Goal: Information Seeking & Learning: Learn about a topic

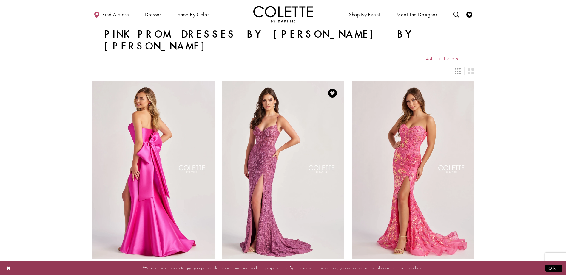
scroll to position [30, 0]
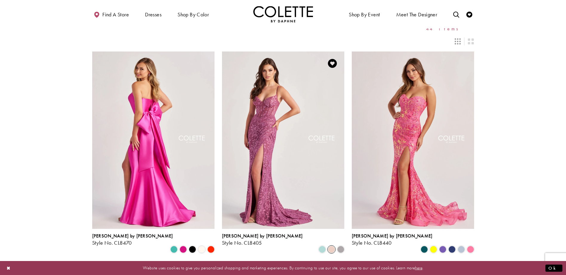
click at [329, 246] on span "Product List" at bounding box center [331, 249] width 7 height 7
click at [330, 246] on span "Product List" at bounding box center [331, 249] width 7 height 7
click at [339, 246] on span "Product List" at bounding box center [340, 249] width 7 height 7
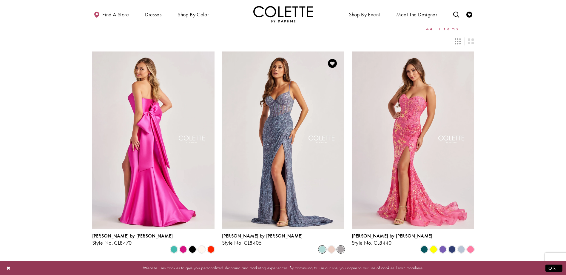
click at [321, 246] on span "Product List" at bounding box center [321, 249] width 7 height 7
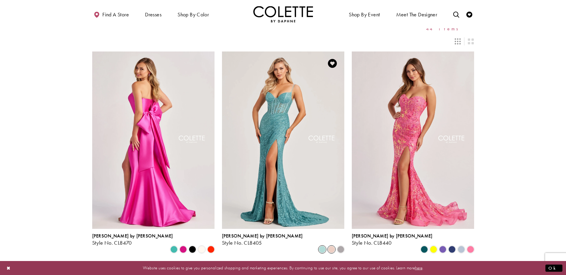
click at [332, 246] on span "Product List" at bounding box center [331, 249] width 7 height 7
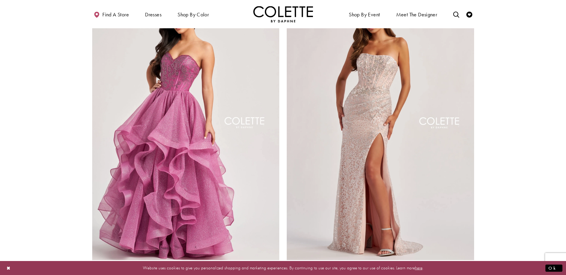
scroll to position [984, 0]
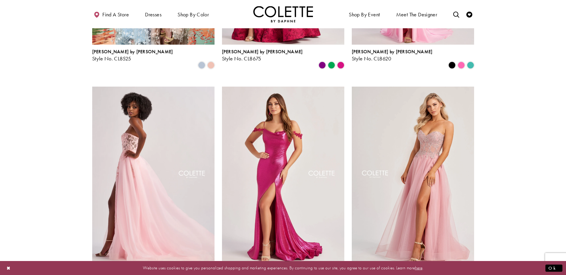
scroll to position [658, 0]
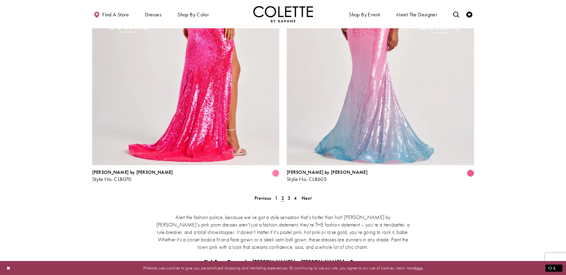
scroll to position [1076, 0]
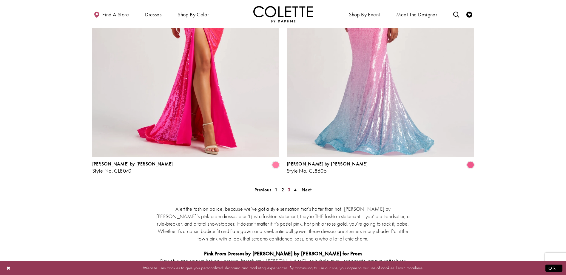
click at [289, 187] on span "3" at bounding box center [288, 190] width 3 height 6
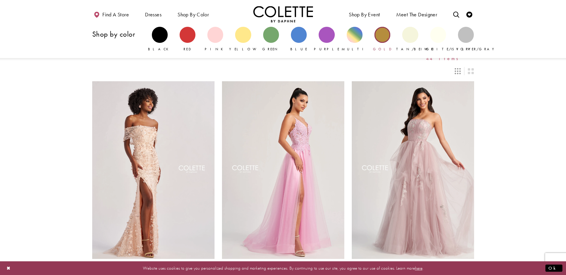
click at [380, 38] on div "Primary block" at bounding box center [382, 35] width 16 height 16
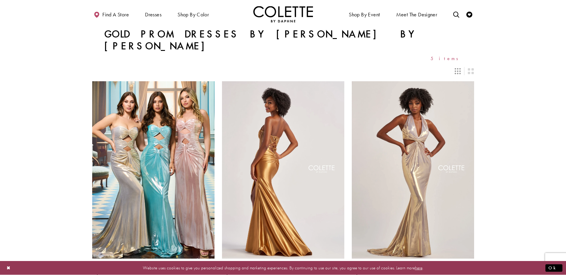
scroll to position [60, 0]
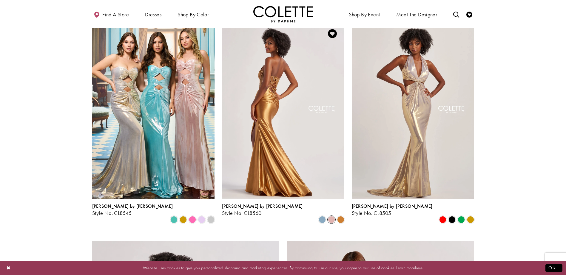
click at [334, 216] on span "Product List" at bounding box center [331, 219] width 7 height 7
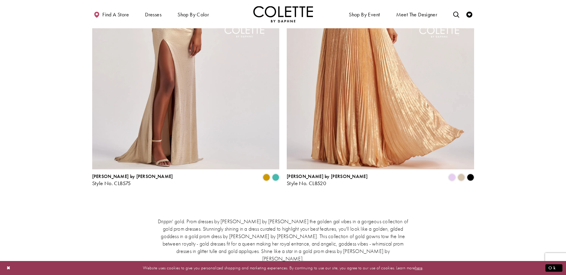
scroll to position [417, 0]
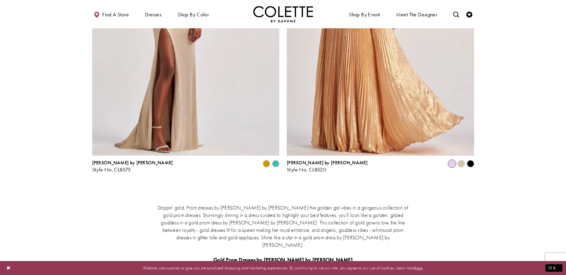
click at [450, 160] on span "Product List" at bounding box center [451, 163] width 7 height 7
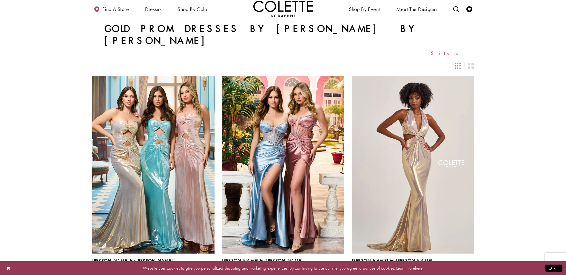
scroll to position [0, 0]
